Goal: Find specific page/section: Find specific page/section

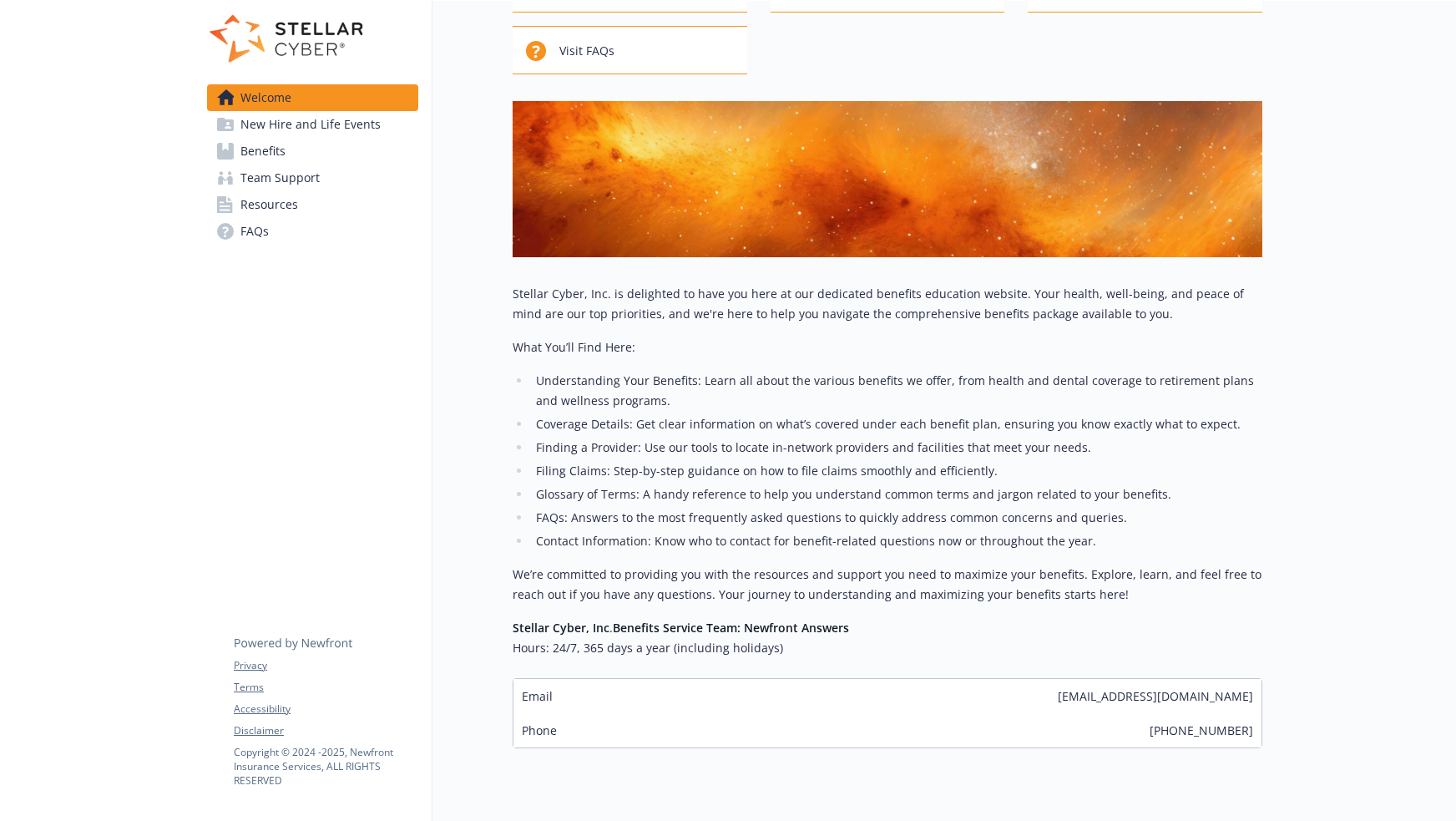
scroll to position [200, 0]
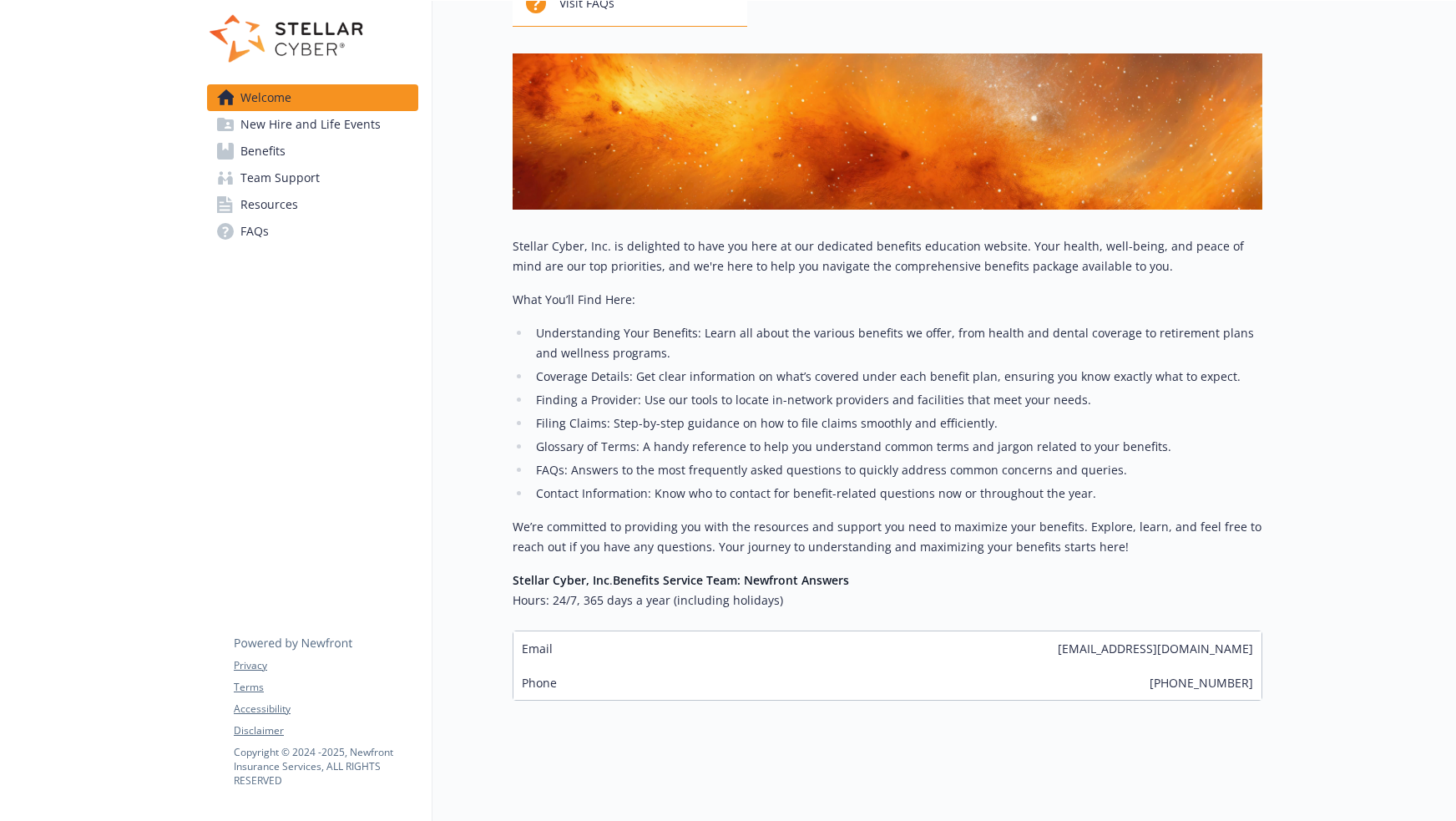
click at [267, 200] on span "Resources" at bounding box center [269, 204] width 58 height 27
